Goal: Contribute content: Add original content to the website for others to see

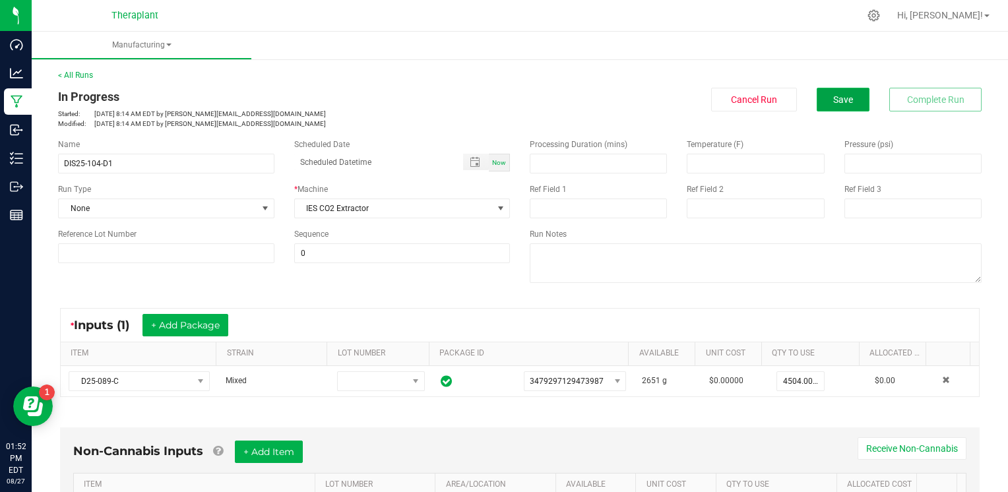
click at [833, 96] on span "Save" at bounding box center [843, 99] width 20 height 11
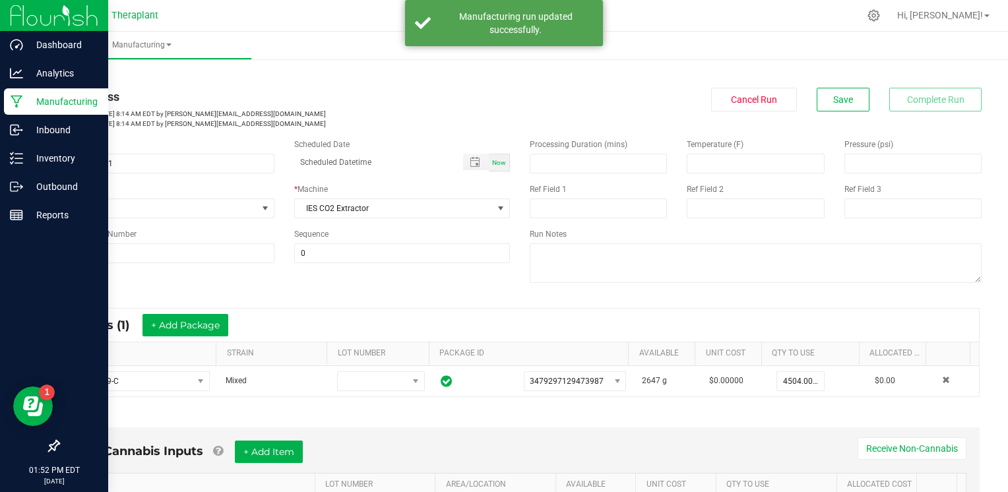
click at [58, 100] on p "Manufacturing" at bounding box center [62, 102] width 79 height 16
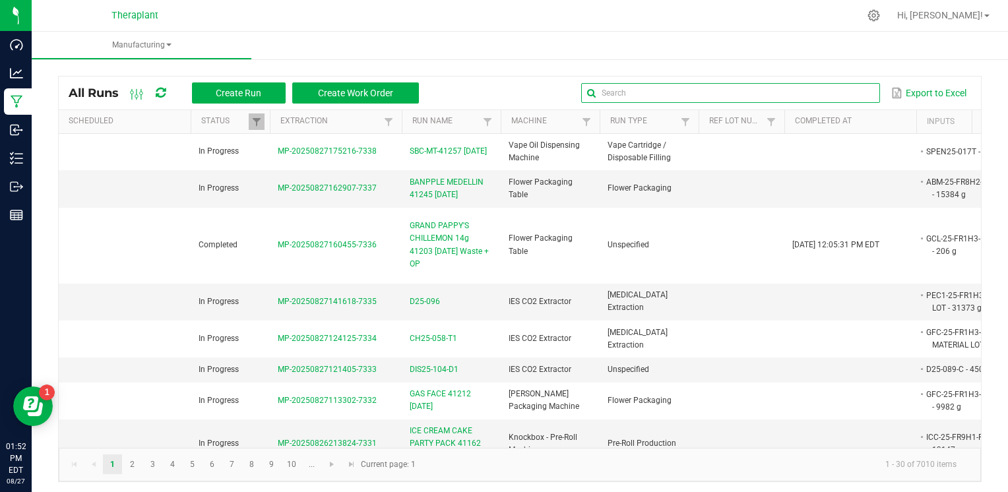
click at [851, 98] on input "text" at bounding box center [730, 93] width 298 height 20
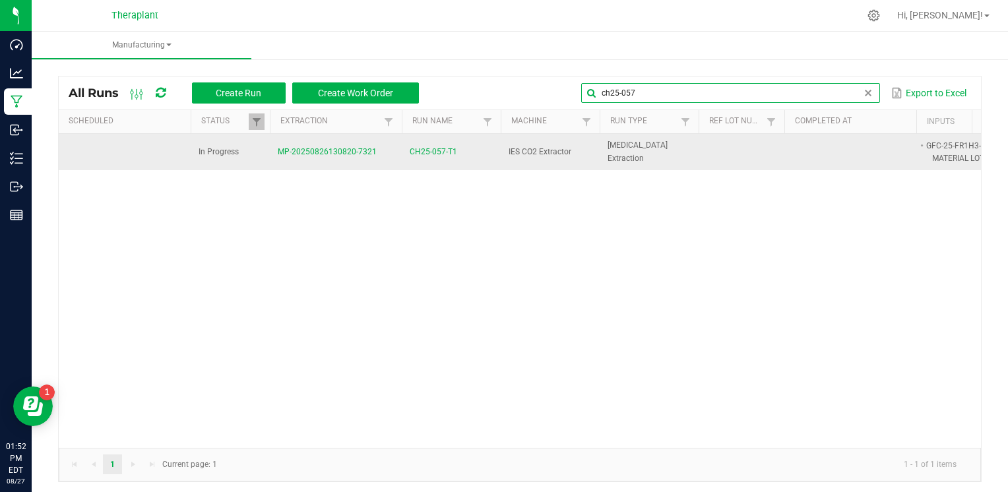
type input "ch25-057"
click at [446, 151] on span "CH25-057-T1" at bounding box center [433, 152] width 47 height 13
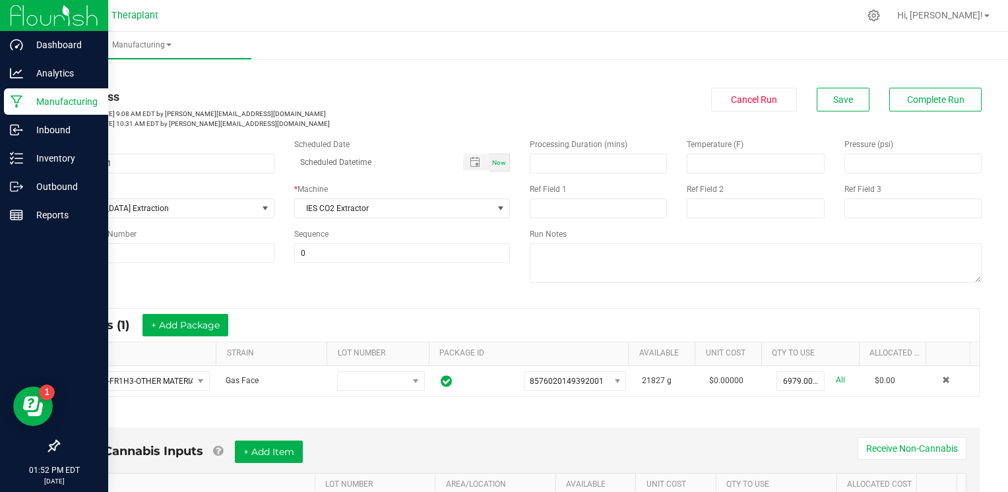
click at [37, 100] on p "Manufacturing" at bounding box center [62, 102] width 79 height 16
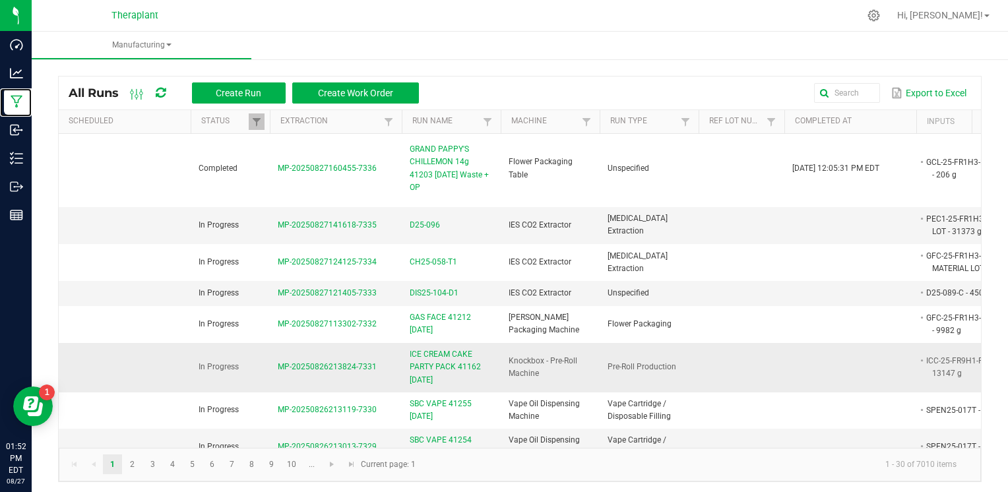
scroll to position [66, 0]
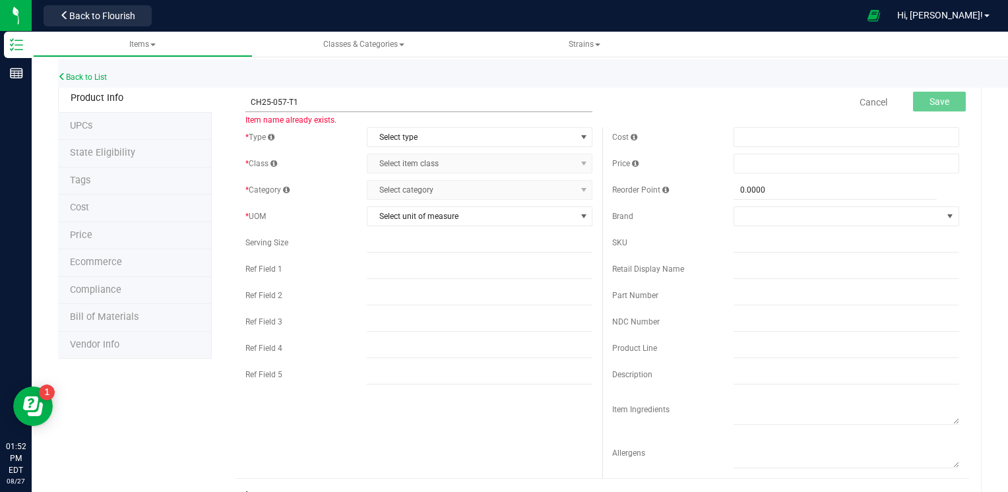
click at [280, 100] on input "CH25-057-T1" at bounding box center [418, 102] width 347 height 20
type input "CH25-058-T1"
click at [420, 135] on span "Select type" at bounding box center [471, 137] width 208 height 18
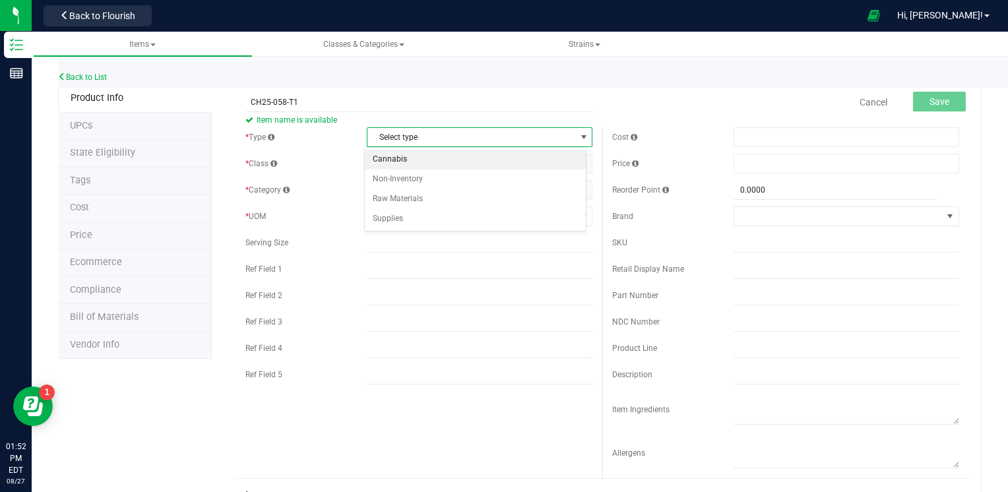
click at [408, 161] on li "Cannabis" at bounding box center [476, 160] width 222 height 20
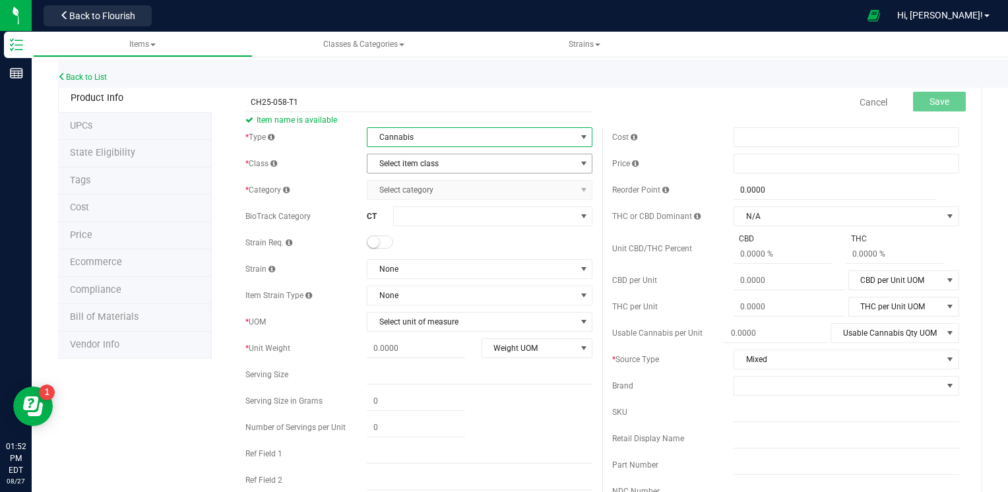
click at [431, 165] on span "Select item class" at bounding box center [471, 163] width 208 height 18
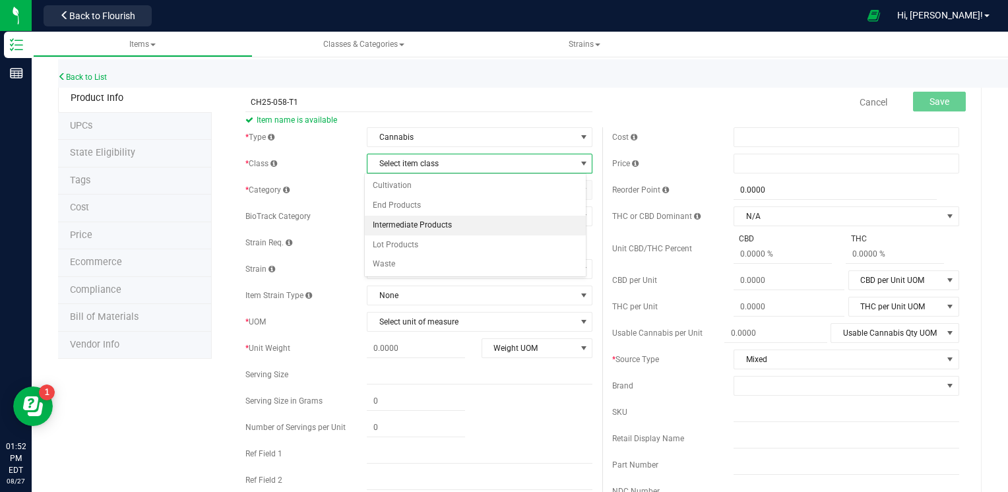
click at [417, 223] on li "Intermediate Products" at bounding box center [476, 226] width 222 height 20
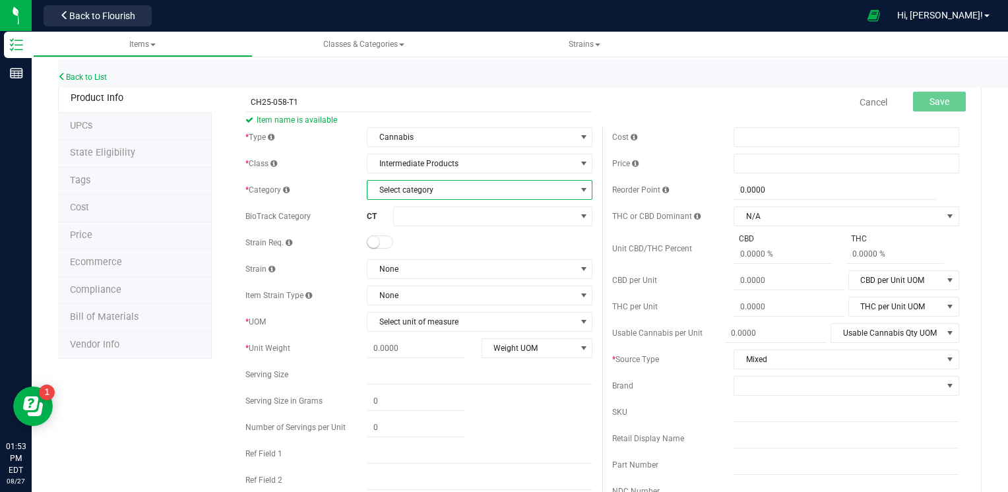
click at [439, 190] on span "Select category" at bounding box center [471, 190] width 208 height 18
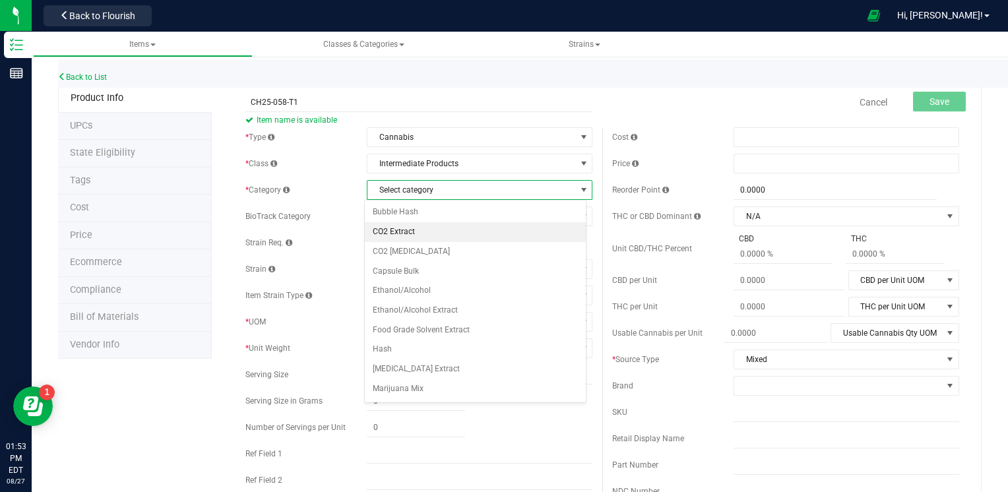
click at [401, 233] on li "CO2 Extract" at bounding box center [476, 232] width 222 height 20
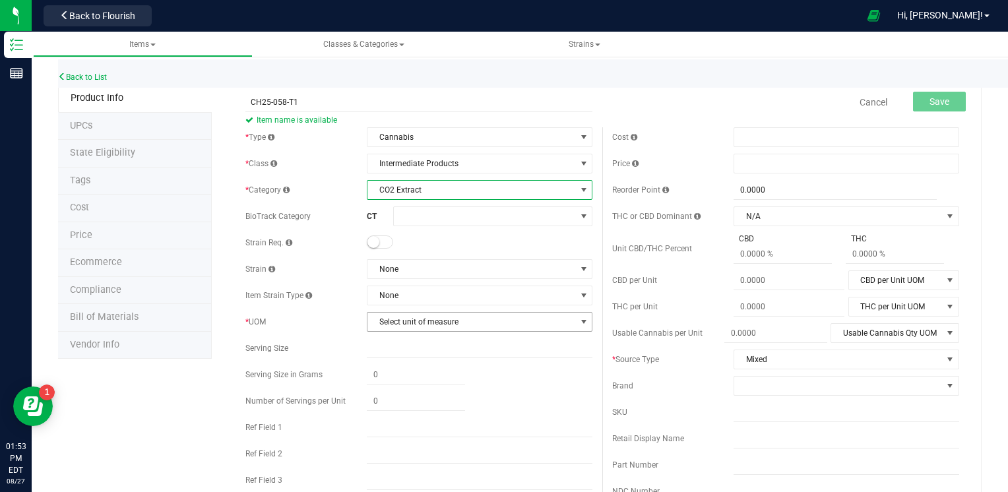
click at [404, 321] on span "Select unit of measure" at bounding box center [471, 322] width 208 height 18
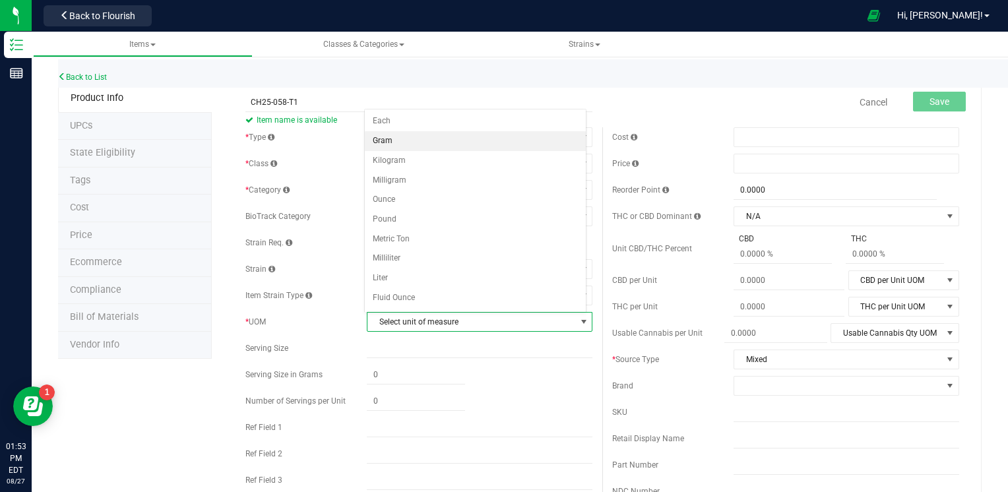
click at [388, 141] on li "Gram" at bounding box center [476, 141] width 222 height 20
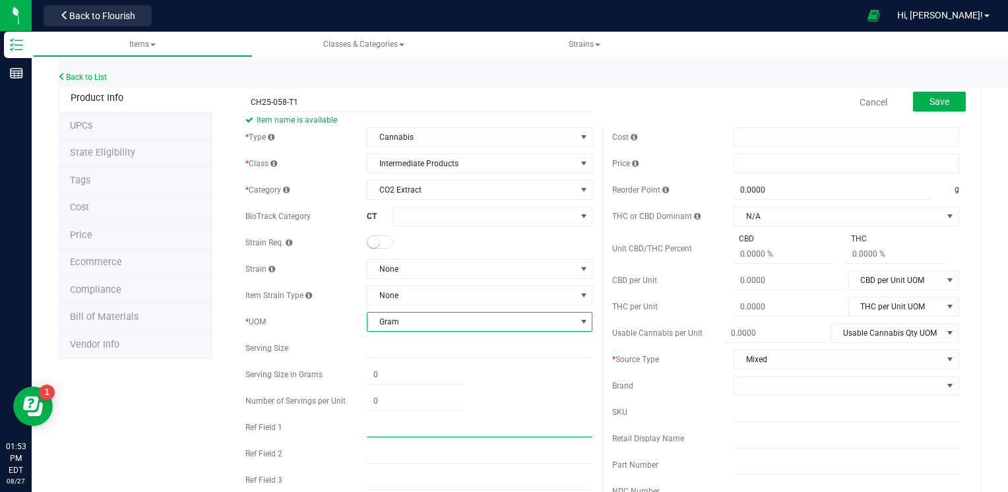
click at [379, 426] on input "text" at bounding box center [480, 428] width 226 height 20
type input "g"
type input "GFC"
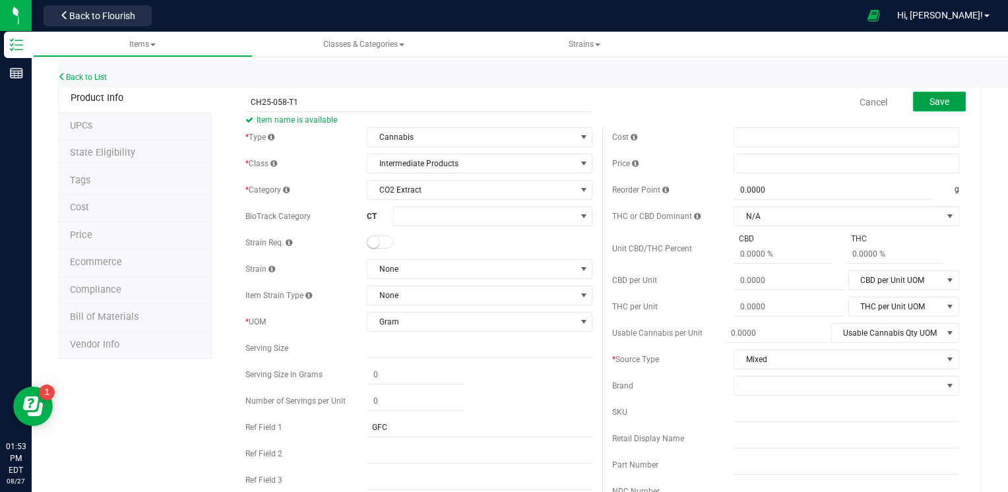
click at [946, 99] on button "Save" at bounding box center [939, 102] width 53 height 20
